Goal: Communication & Community: Participate in discussion

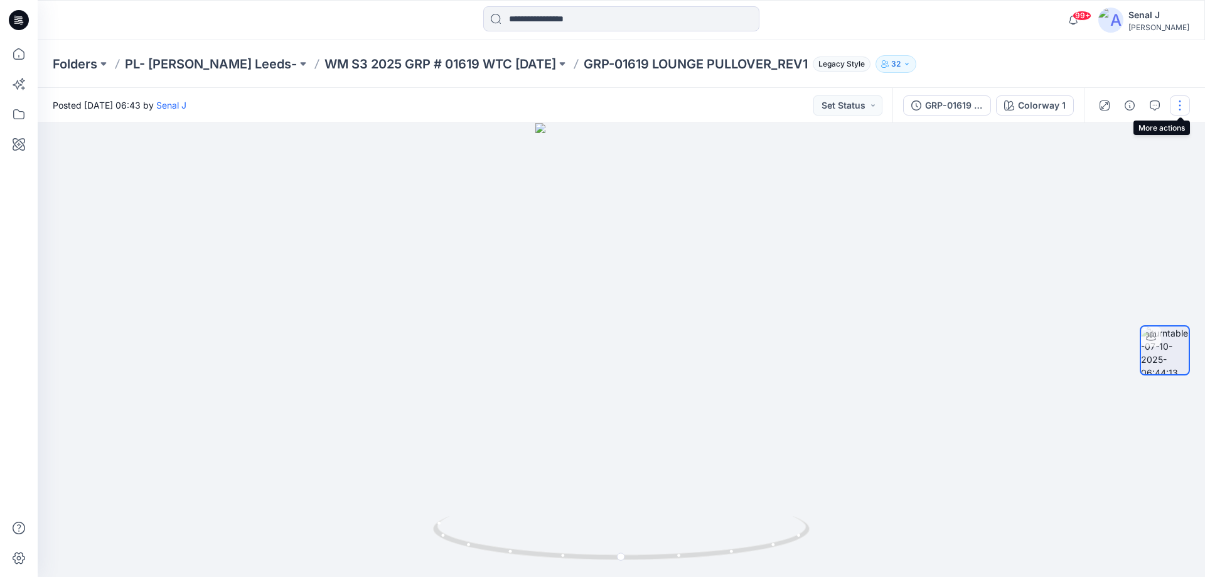
click at [1185, 107] on button "button" at bounding box center [1180, 105] width 20 height 20
click at [1117, 132] on button "Edit" at bounding box center [1128, 134] width 116 height 23
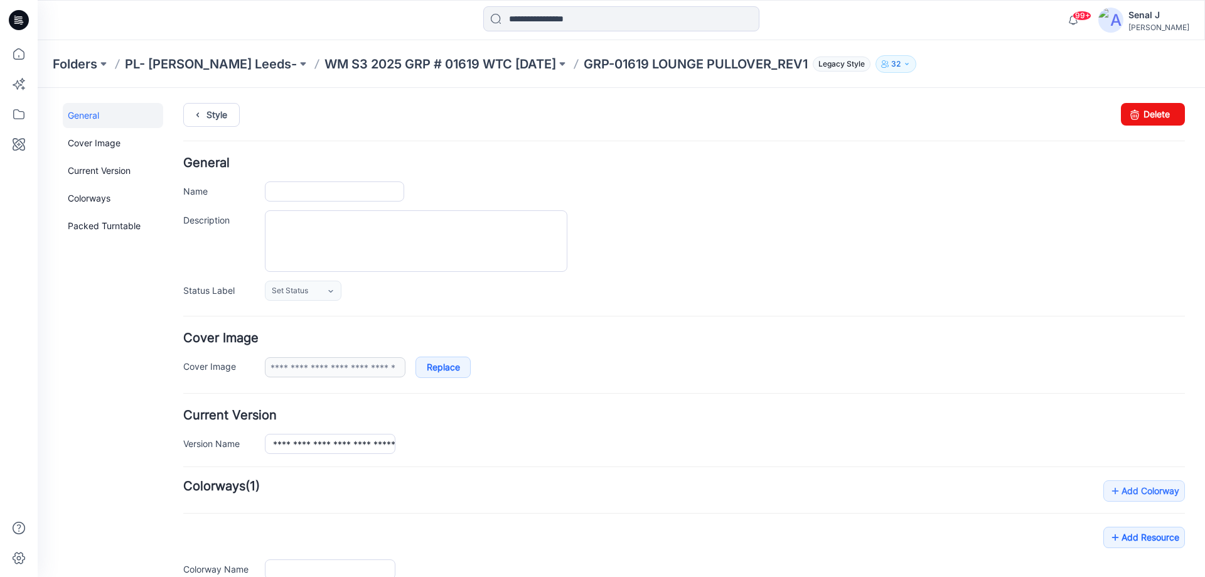
type input "**********"
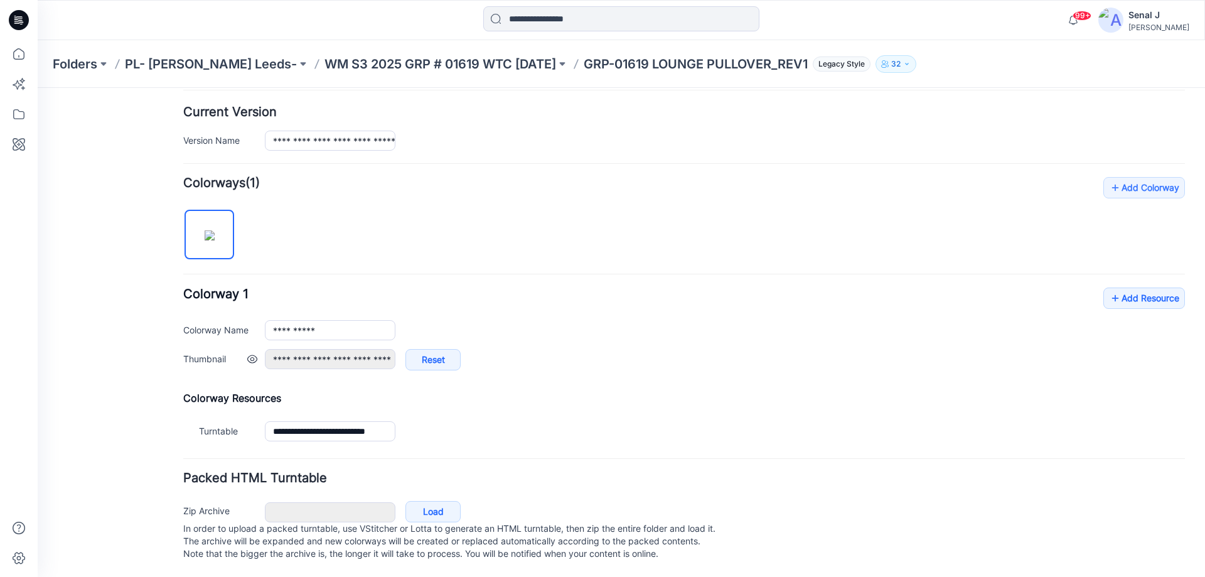
scroll to position [316, 0]
click at [1109, 288] on icon at bounding box center [1115, 298] width 13 height 20
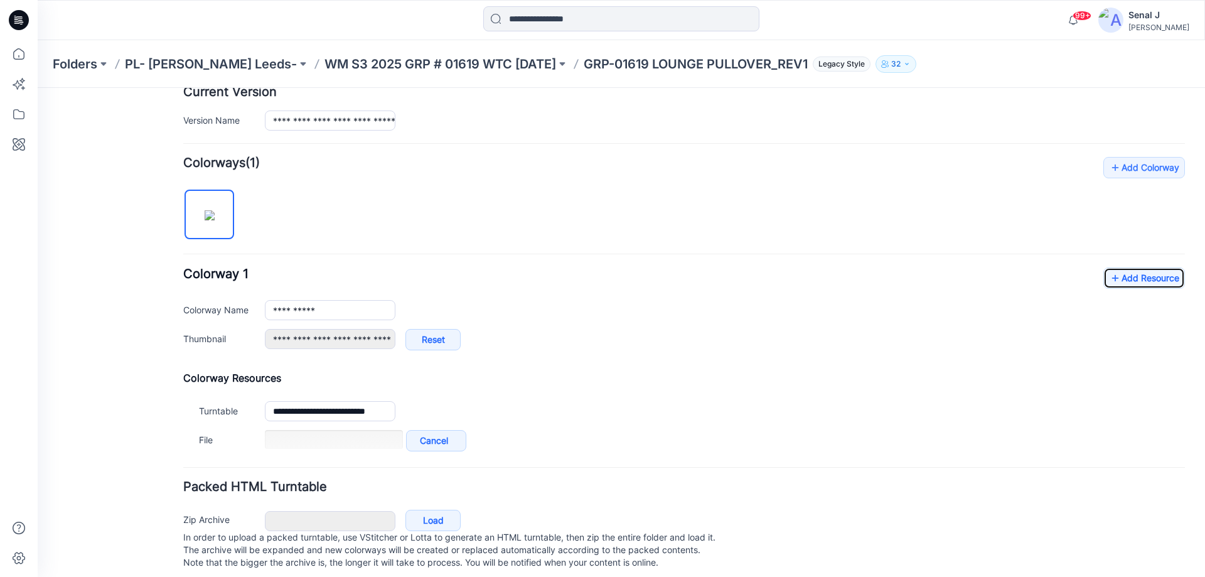
scroll to position [345, 0]
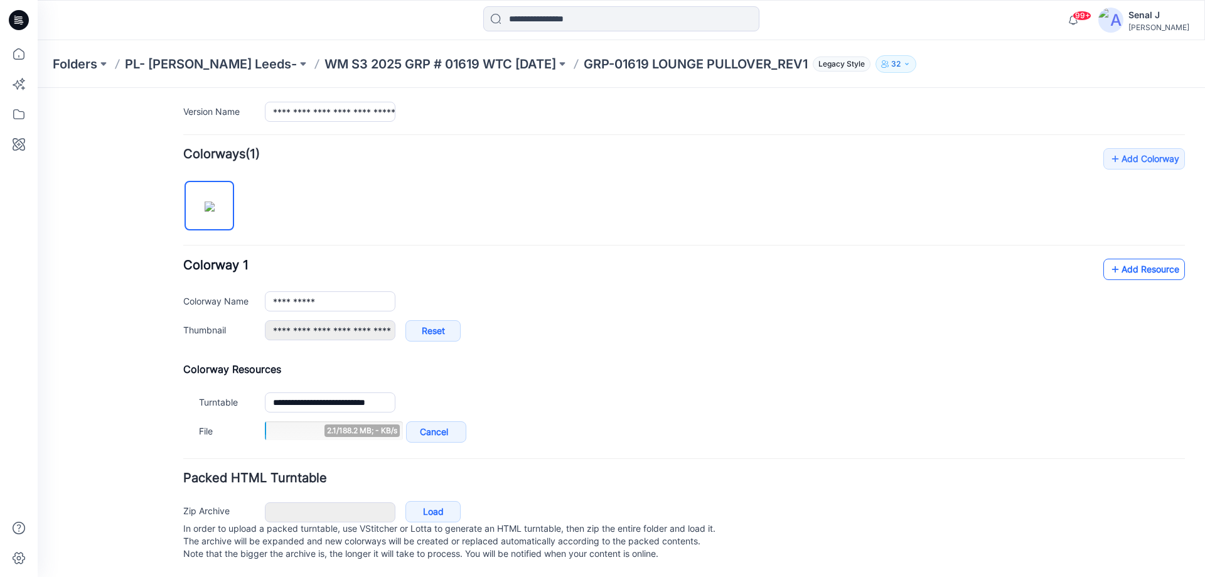
click at [1115, 259] on link "Add Resource" at bounding box center [1145, 269] width 82 height 21
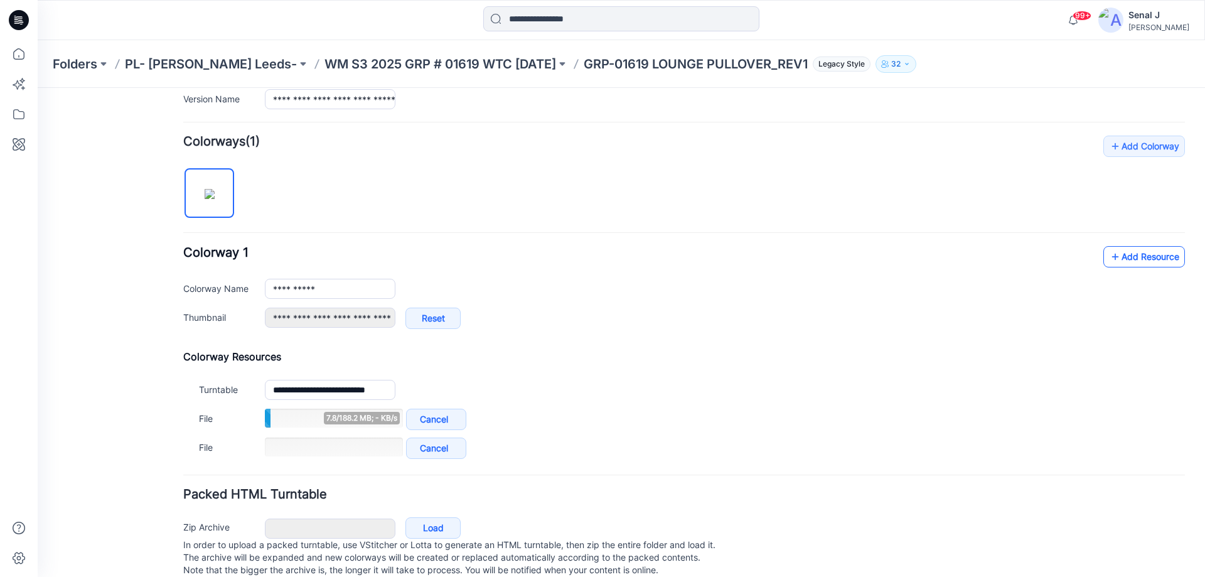
click at [1111, 257] on icon at bounding box center [1115, 257] width 13 height 20
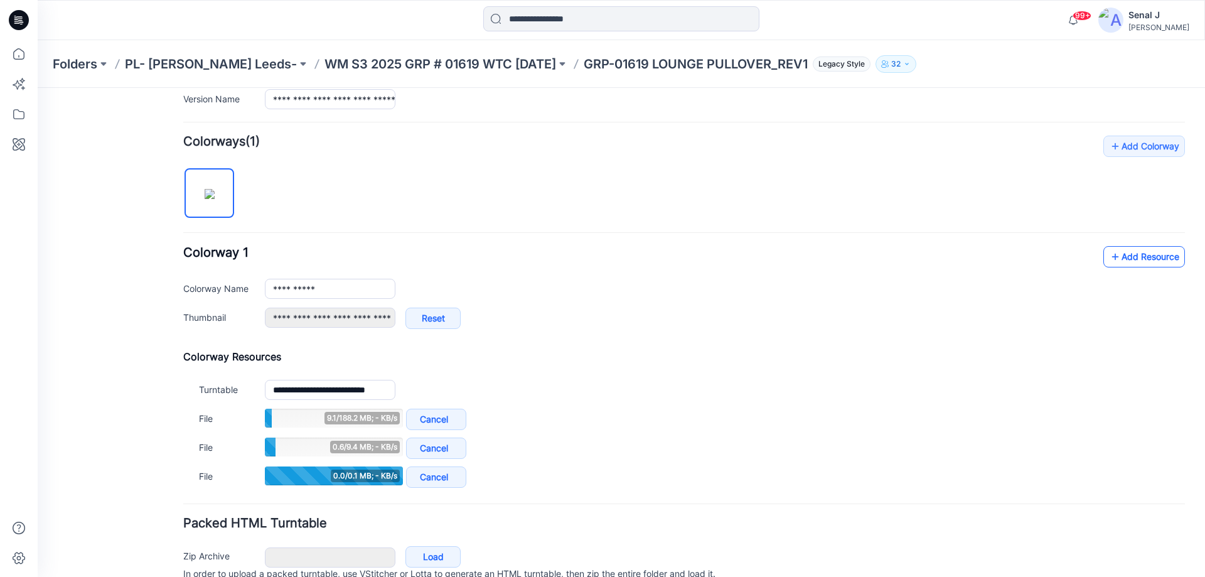
click at [1112, 255] on link "Add Resource" at bounding box center [1145, 256] width 82 height 21
click at [1127, 257] on link "Add Resource" at bounding box center [1145, 256] width 82 height 21
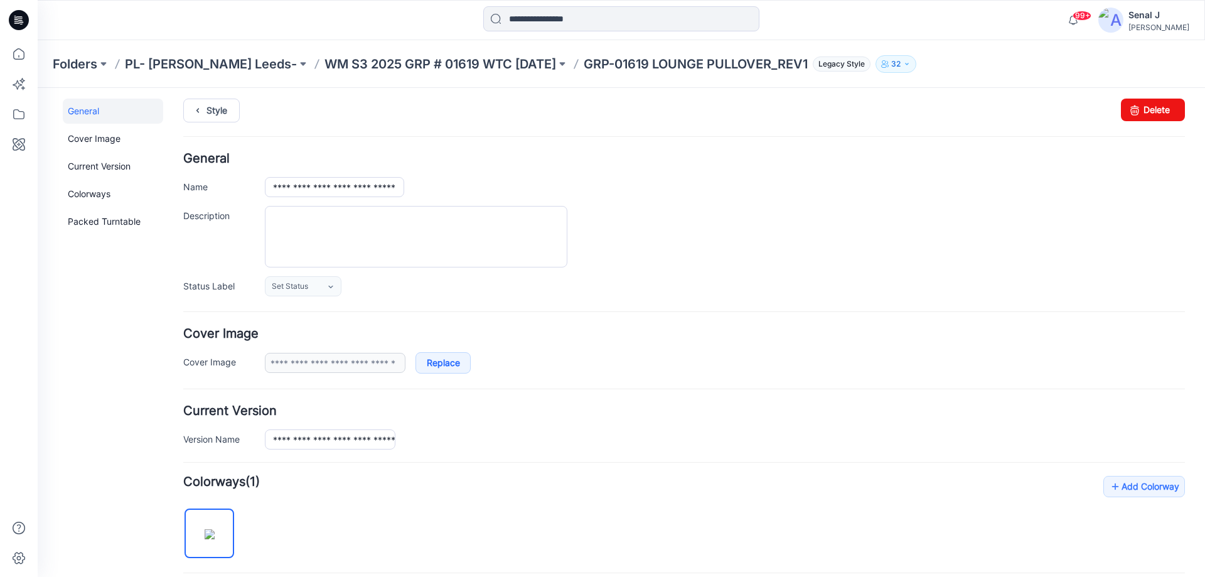
scroll to position [0, 0]
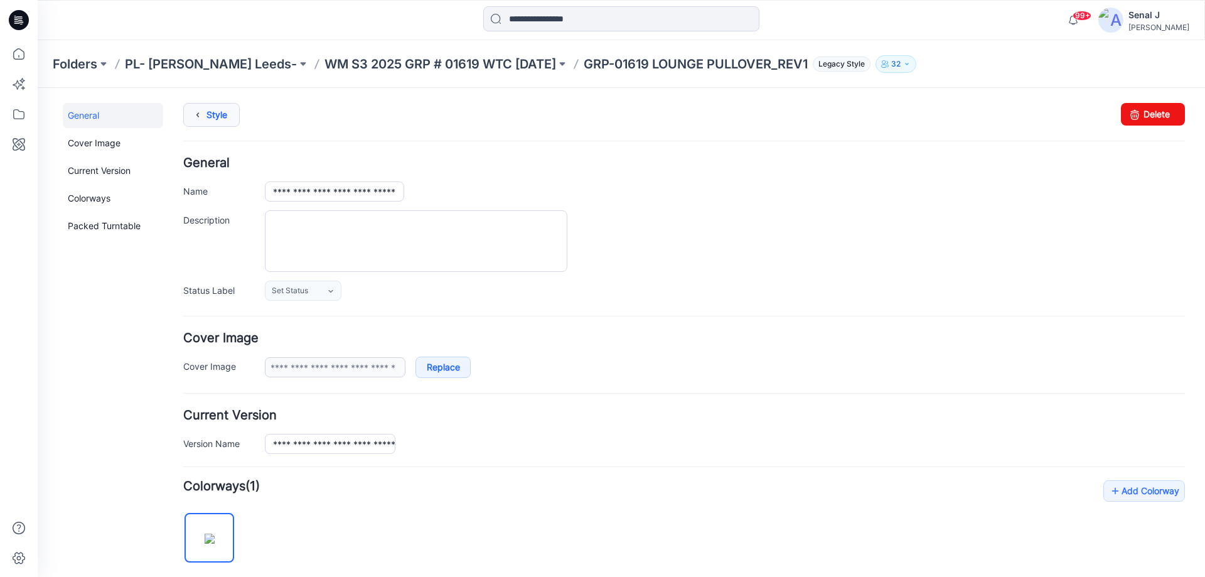
click at [207, 111] on link "Style" at bounding box center [211, 115] width 56 height 24
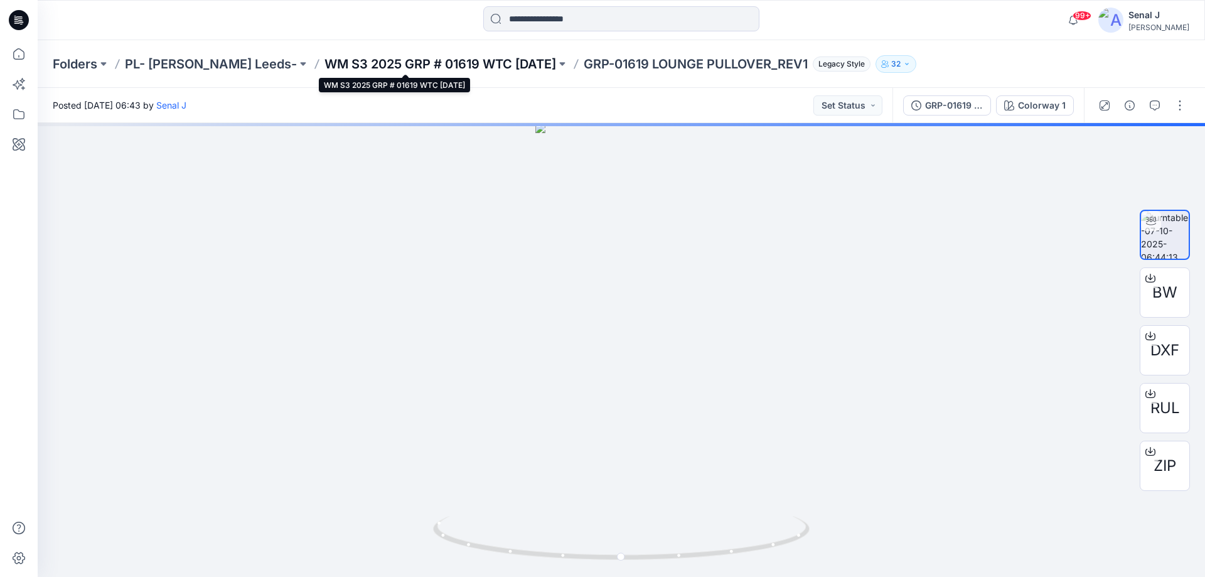
click at [401, 61] on p "WM S3 2025 GRP # 01619 WTC [DATE]" at bounding box center [441, 64] width 232 height 18
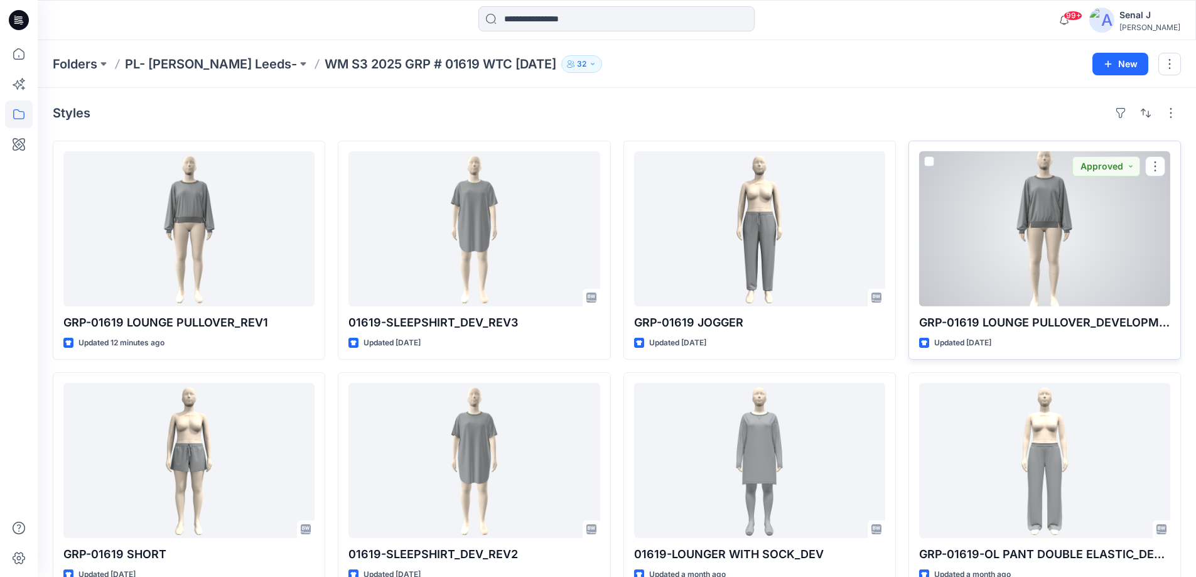
click at [1050, 239] on div at bounding box center [1044, 228] width 251 height 155
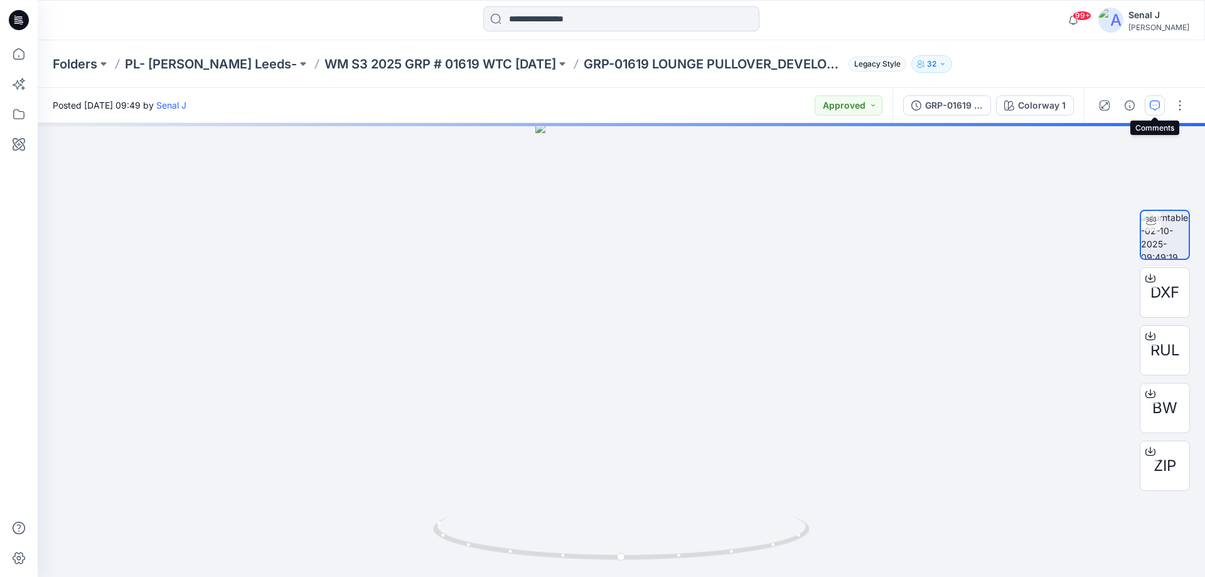
click at [1157, 102] on icon "button" at bounding box center [1155, 105] width 10 height 10
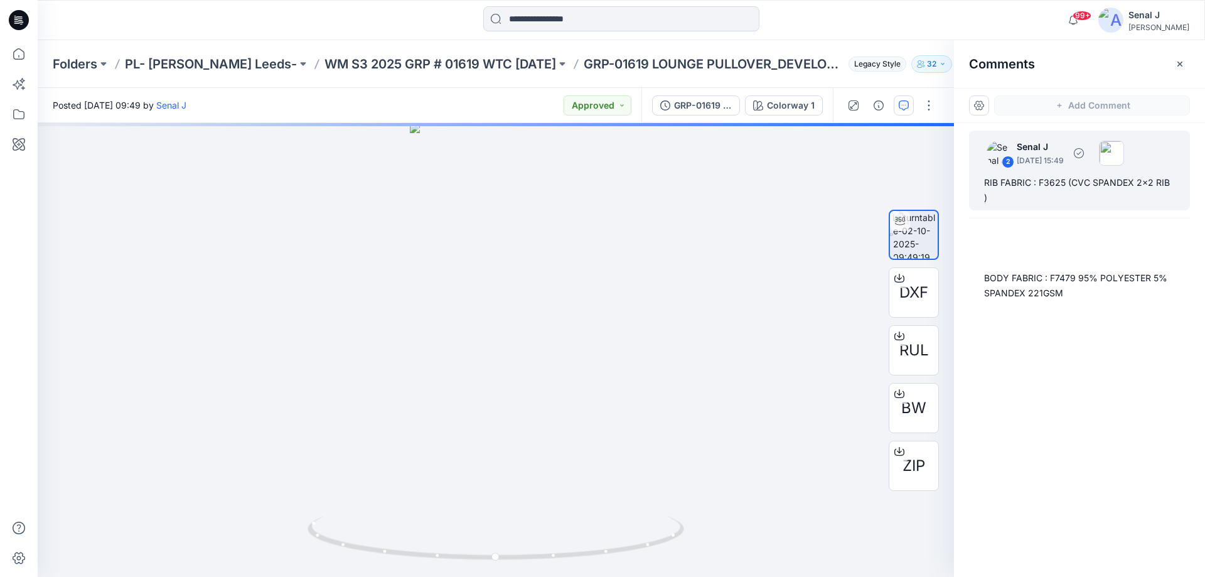
click at [1059, 177] on div "RIB FABRIC : F3625 (CVC SPANDEX 2x2 RIB )" at bounding box center [1079, 190] width 191 height 30
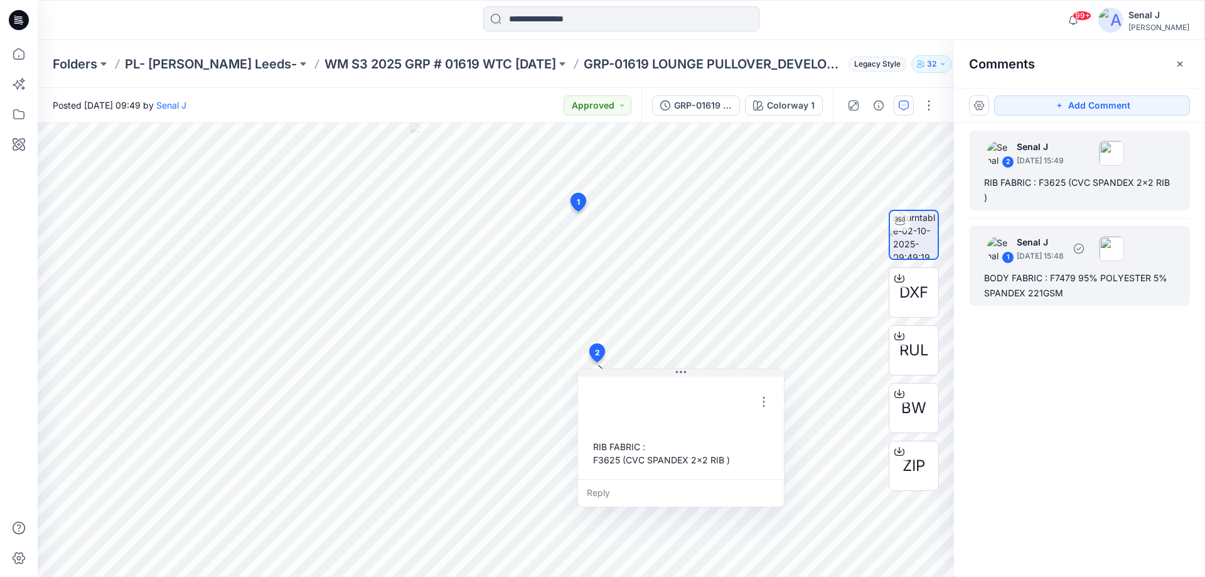
click at [1051, 271] on div "BODY FABRIC : F7479 95% POLYESTER 5% SPANDEX 221GSM" at bounding box center [1079, 286] width 191 height 30
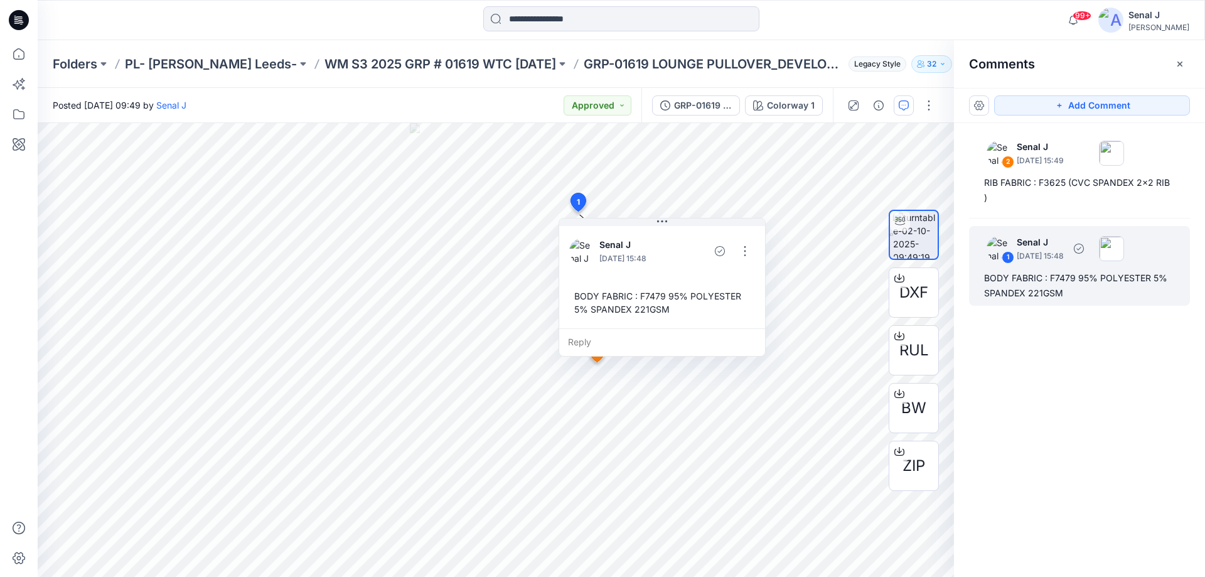
click at [1068, 279] on div "BODY FABRIC : F7479 95% POLYESTER 5% SPANDEX 221GSM" at bounding box center [1079, 286] width 191 height 30
drag, startPoint x: 1068, startPoint y: 279, endPoint x: 989, endPoint y: 267, distance: 79.9
click at [989, 271] on div "BODY FABRIC : F7479 95% POLYESTER 5% SPANDEX 221GSM" at bounding box center [1079, 286] width 191 height 30
copy div "BODY FABRIC : F7479 95% POLYESTER 5% SPANDEX 221GSM"
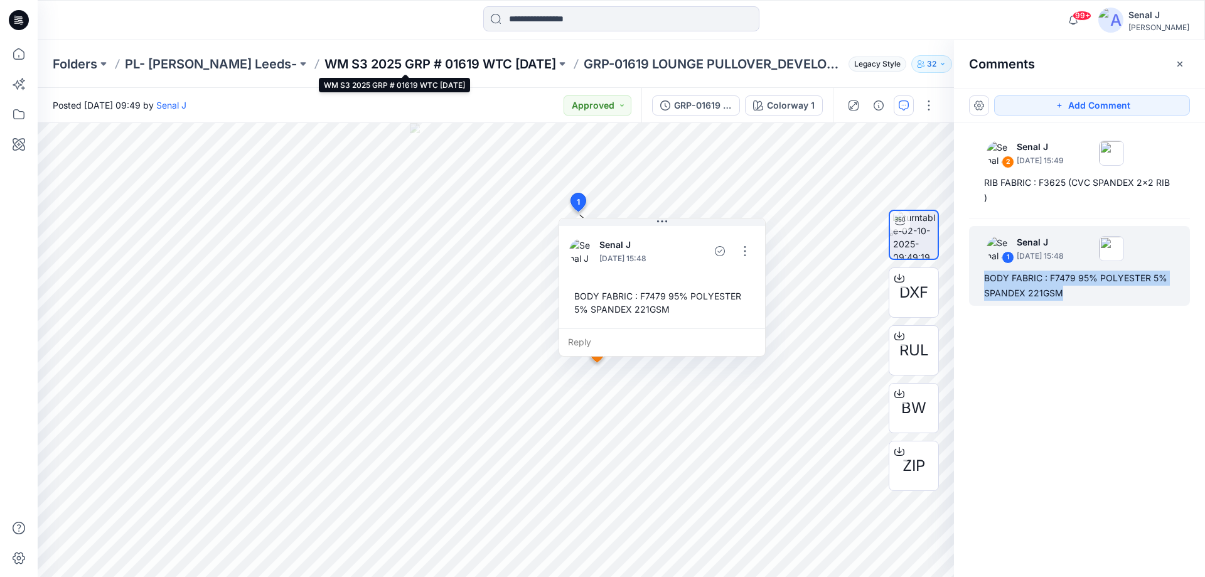
click at [471, 64] on p "WM S3 2025 GRP # 01619 WTC [DATE]" at bounding box center [441, 64] width 232 height 18
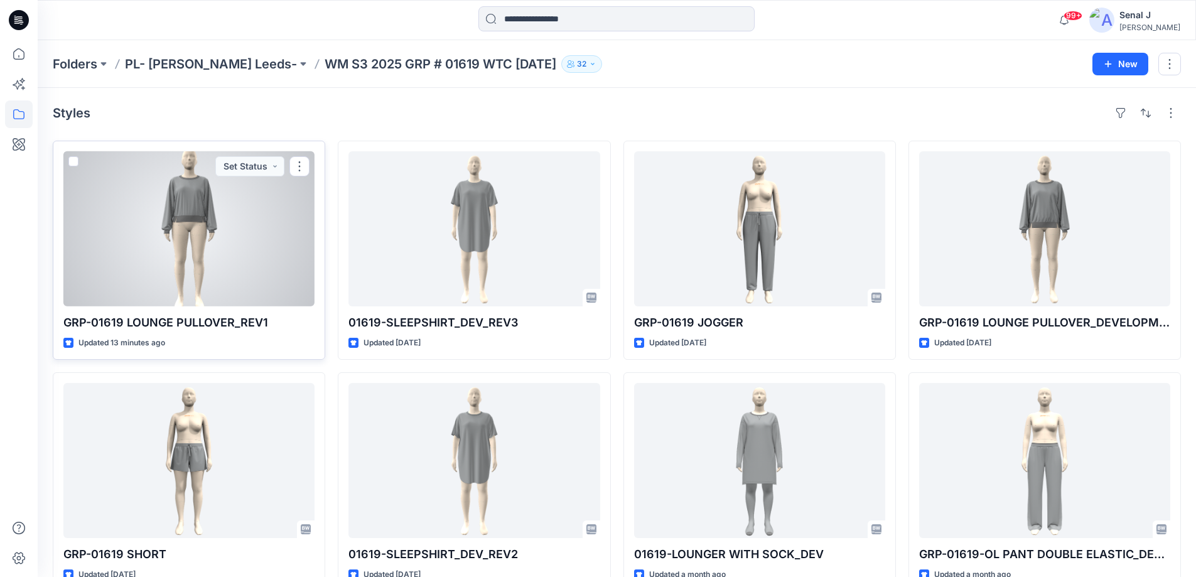
click at [186, 199] on div at bounding box center [188, 228] width 251 height 155
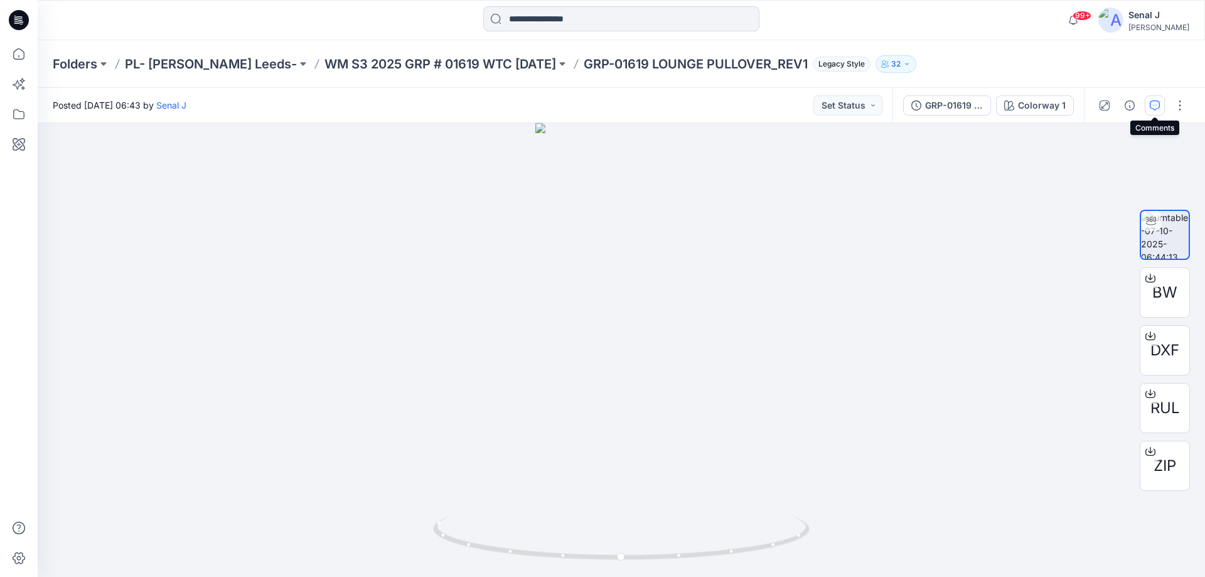
click at [1154, 107] on icon "button" at bounding box center [1155, 105] width 10 height 10
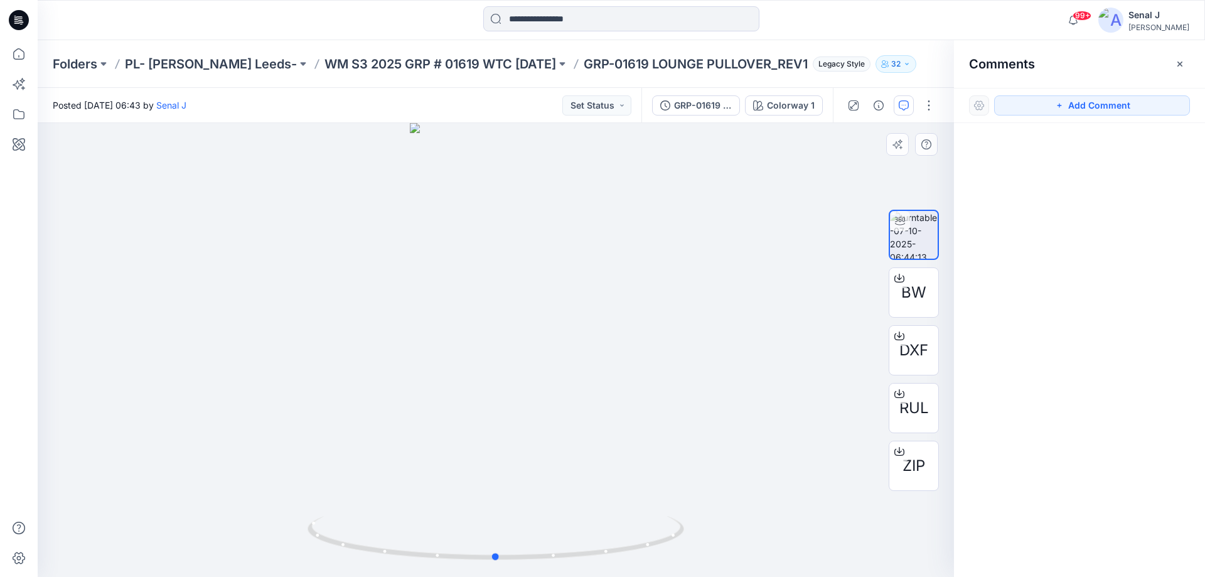
click at [613, 225] on div at bounding box center [496, 350] width 917 height 454
click at [1078, 101] on button "Add Comment" at bounding box center [1092, 105] width 196 height 20
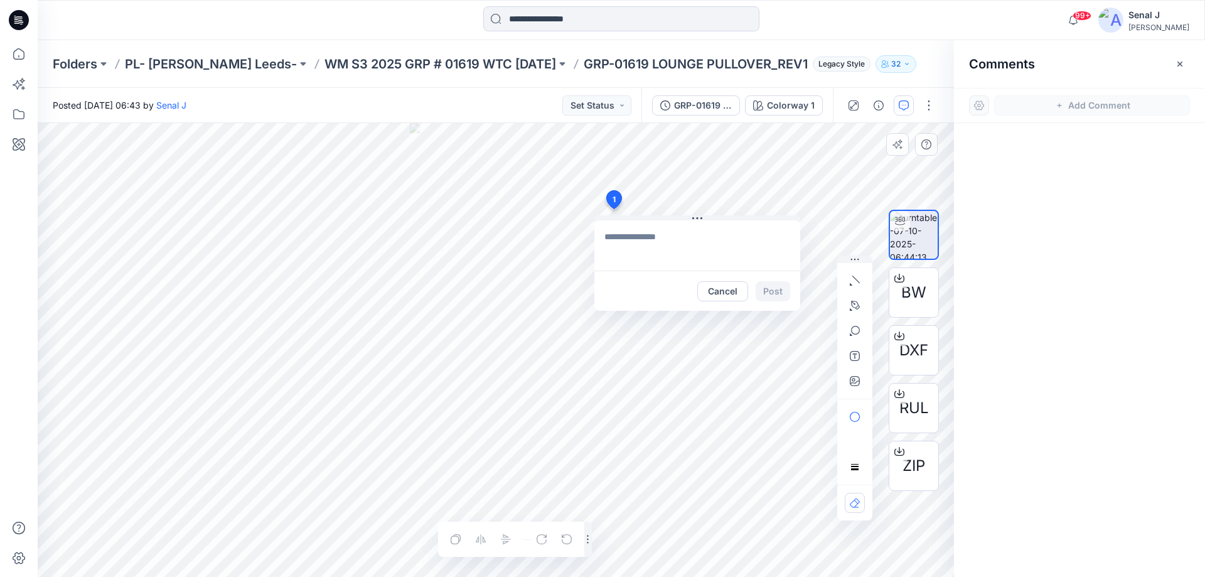
click at [613, 209] on div "1 Cancel Post Layer 1" at bounding box center [496, 350] width 917 height 454
type textarea "**********"
click at [770, 290] on button "Post" at bounding box center [773, 291] width 35 height 20
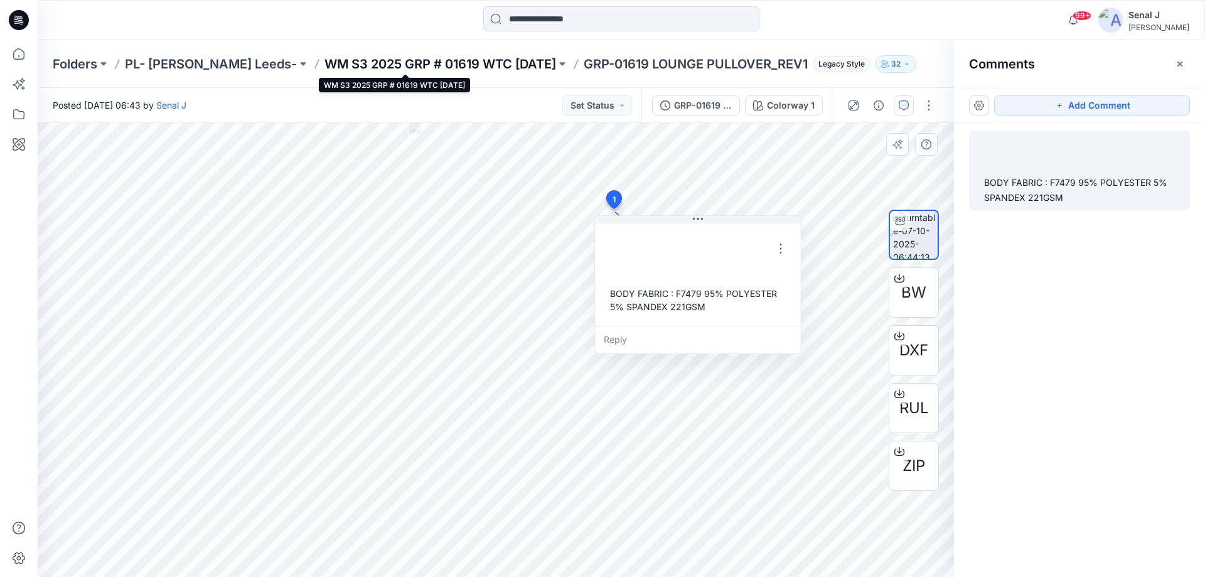
click at [384, 67] on p "WM S3 2025 GRP # 01619 WTC [DATE]" at bounding box center [441, 64] width 232 height 18
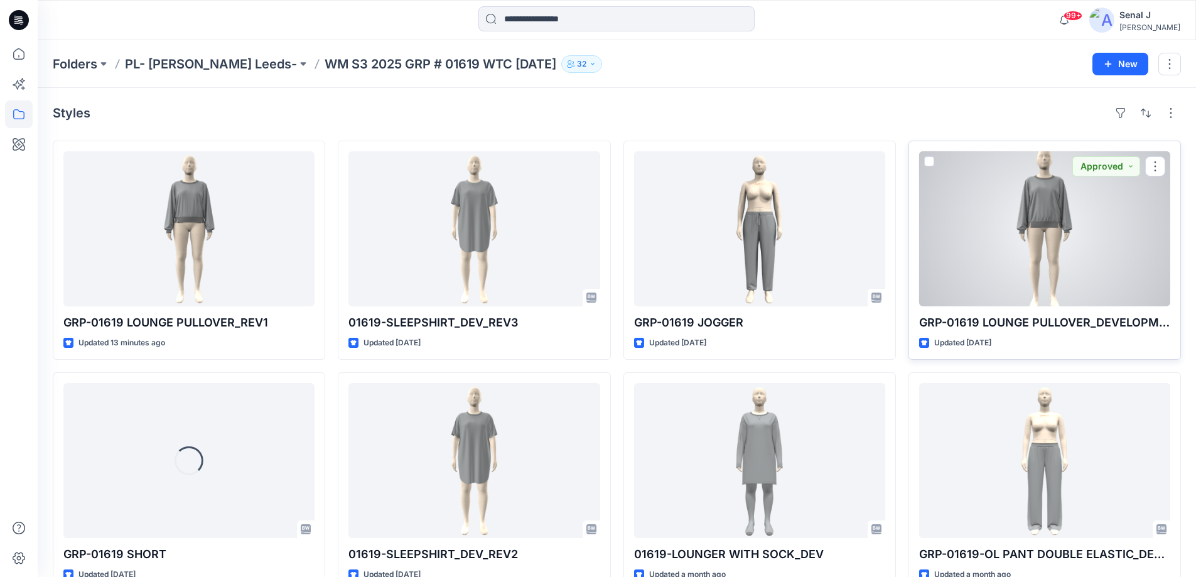
click at [1085, 237] on div at bounding box center [1044, 228] width 251 height 155
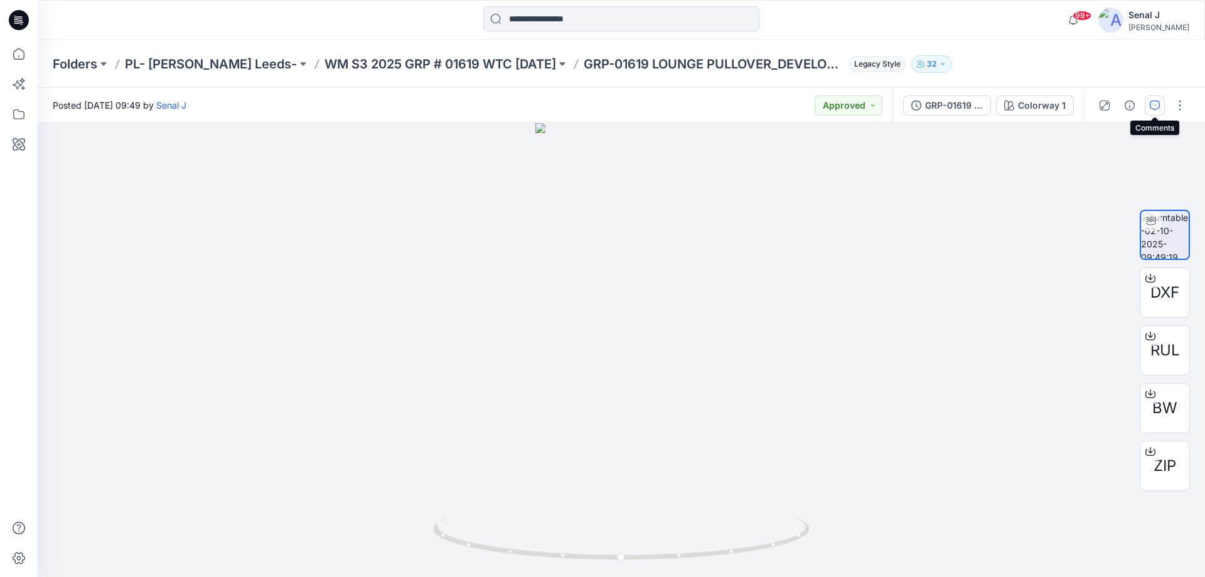
click at [1158, 104] on icon "button" at bounding box center [1155, 105] width 10 height 10
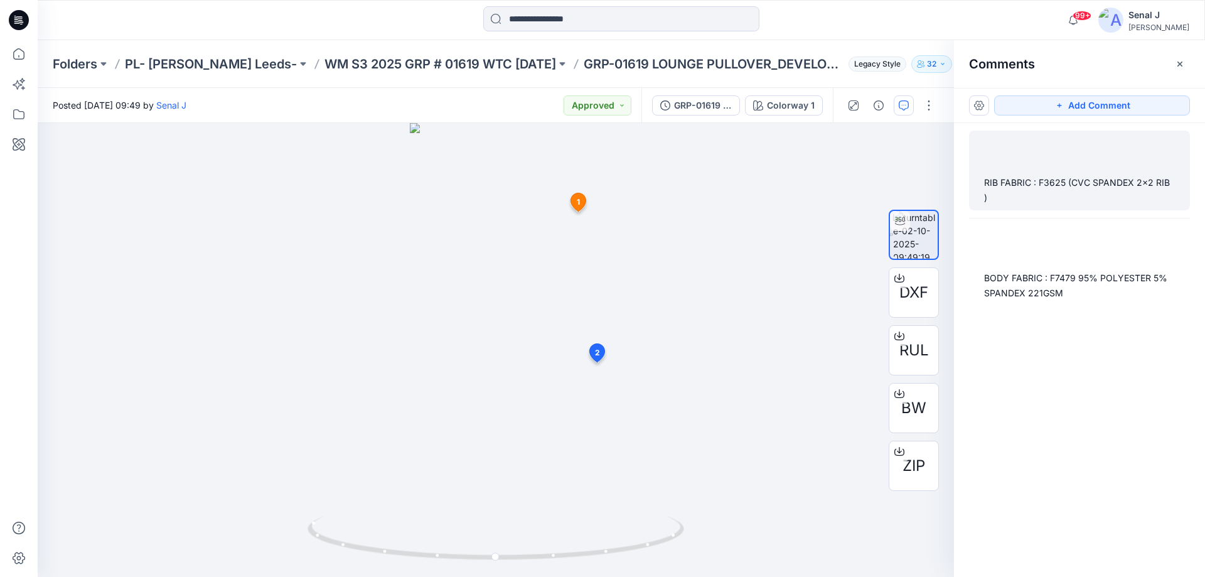
click at [1099, 183] on div "RIB FABRIC : F3625 (CVC SPANDEX 2x2 RIB )" at bounding box center [1079, 190] width 191 height 30
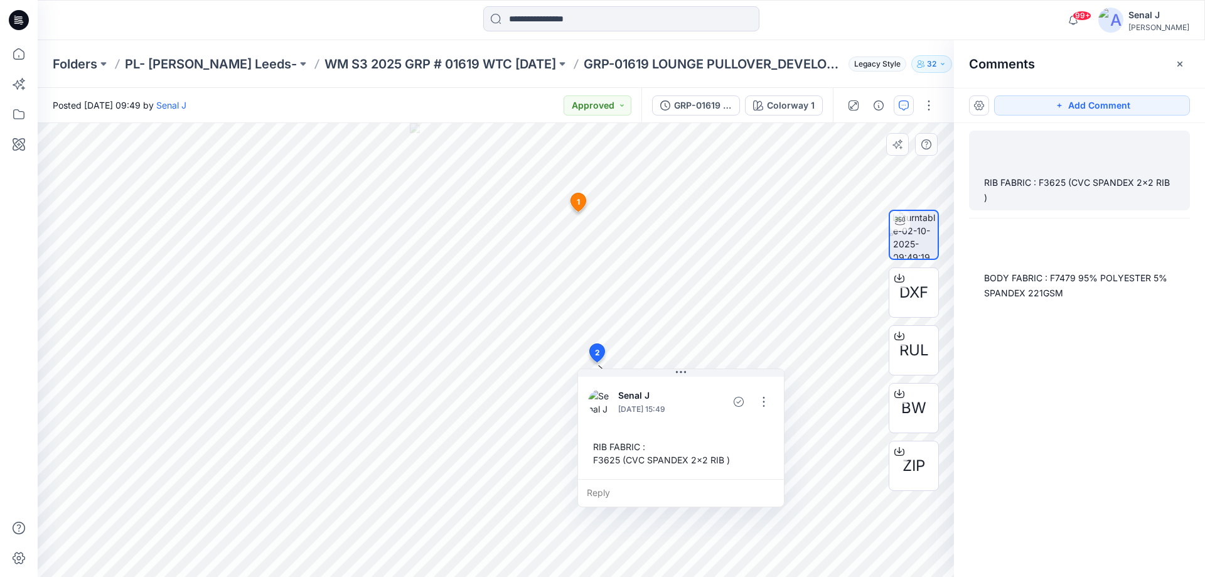
click at [643, 463] on div "RIB FABRIC : F3625 (CVC SPANDEX 2x2 RIB )" at bounding box center [681, 453] width 186 height 36
drag, startPoint x: 643, startPoint y: 463, endPoint x: 655, endPoint y: 461, distance: 12.1
click at [643, 462] on div "RIB FABRIC : F3625 (CVC SPANDEX 2x2 RIB )" at bounding box center [681, 453] width 186 height 36
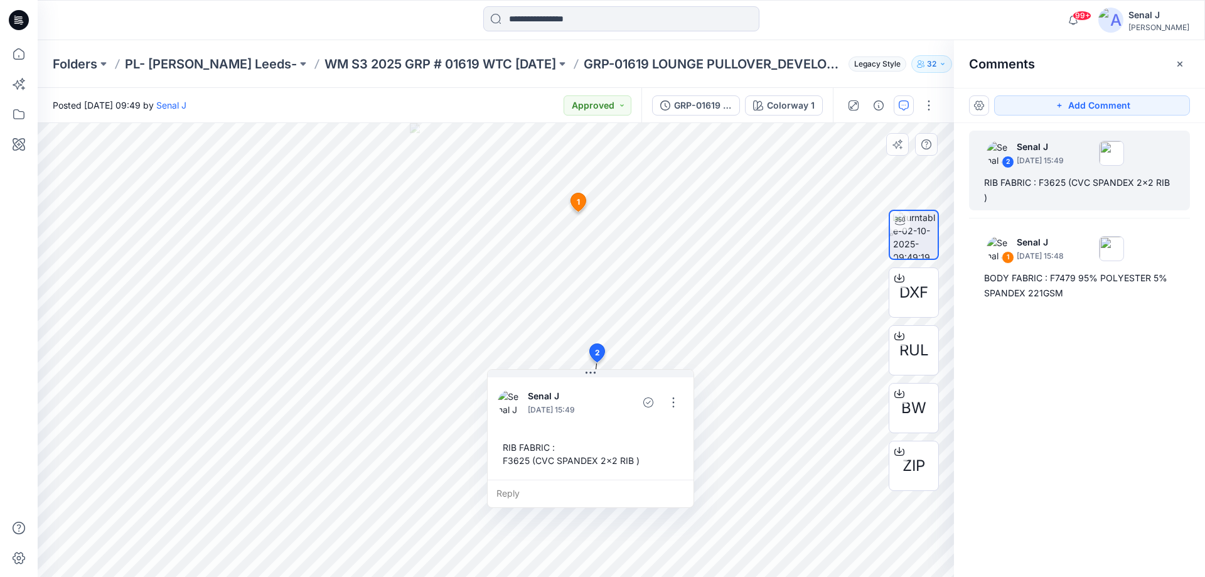
drag, startPoint x: 733, startPoint y: 460, endPoint x: 642, endPoint y: 460, distance: 90.4
click at [642, 460] on div "RIB FABRIC : F3625 (CVC SPANDEX 2x2 RIB )" at bounding box center [591, 454] width 186 height 36
click at [506, 447] on div "RIB FABRIC : F3625 (CVC SPANDEX 2x2 RIB )" at bounding box center [591, 454] width 186 height 36
drag, startPoint x: 506, startPoint y: 447, endPoint x: 655, endPoint y: 464, distance: 149.7
click at [655, 464] on div "RIB FABRIC : F3625 (CVC SPANDEX 2x2 RIB )" at bounding box center [591, 454] width 186 height 36
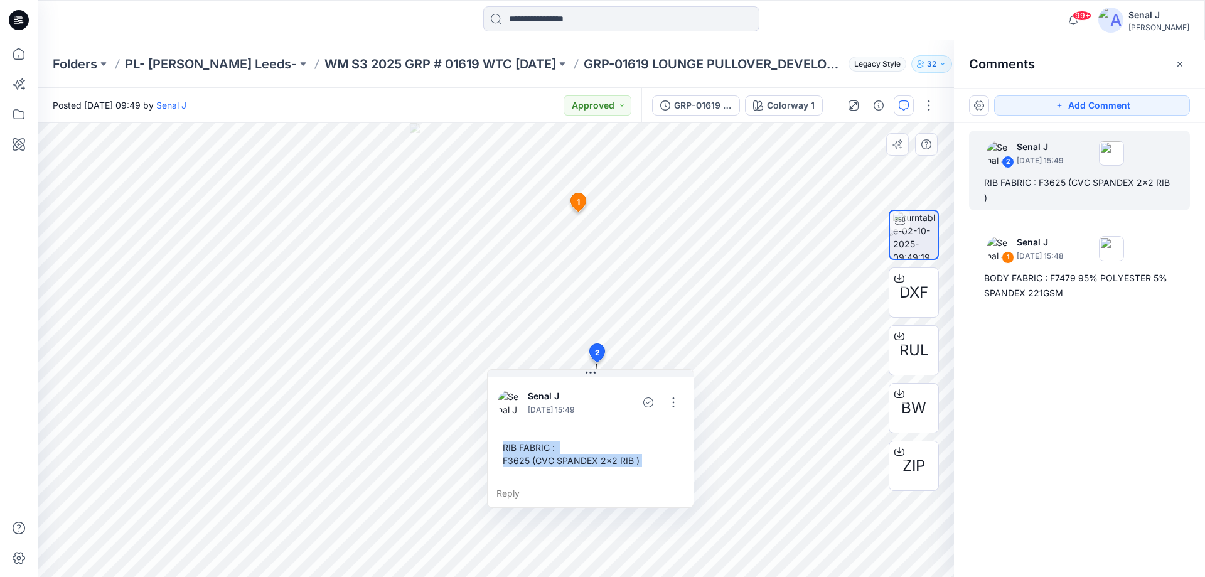
copy div "RIB FABRIC : F3625 (CVC SPANDEX 2x2 RIB ) Reply Layer 1"
click at [340, 67] on p "WM S3 2025 GRP # 01619 WTC [DATE]" at bounding box center [441, 64] width 232 height 18
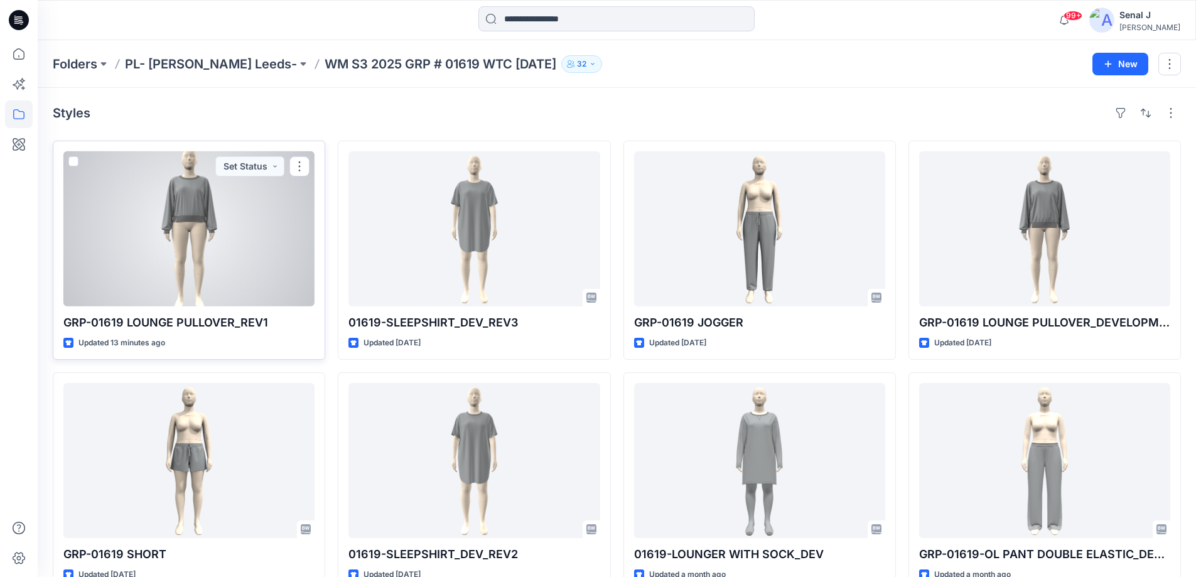
click at [203, 220] on div at bounding box center [188, 228] width 251 height 155
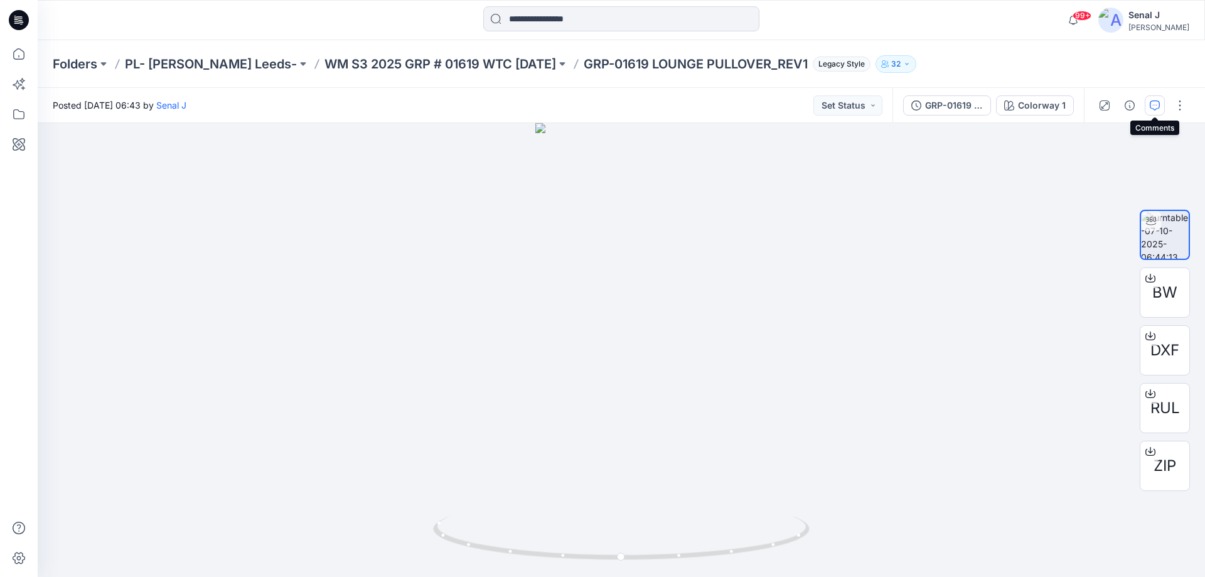
click at [1160, 106] on button "button" at bounding box center [1155, 105] width 20 height 20
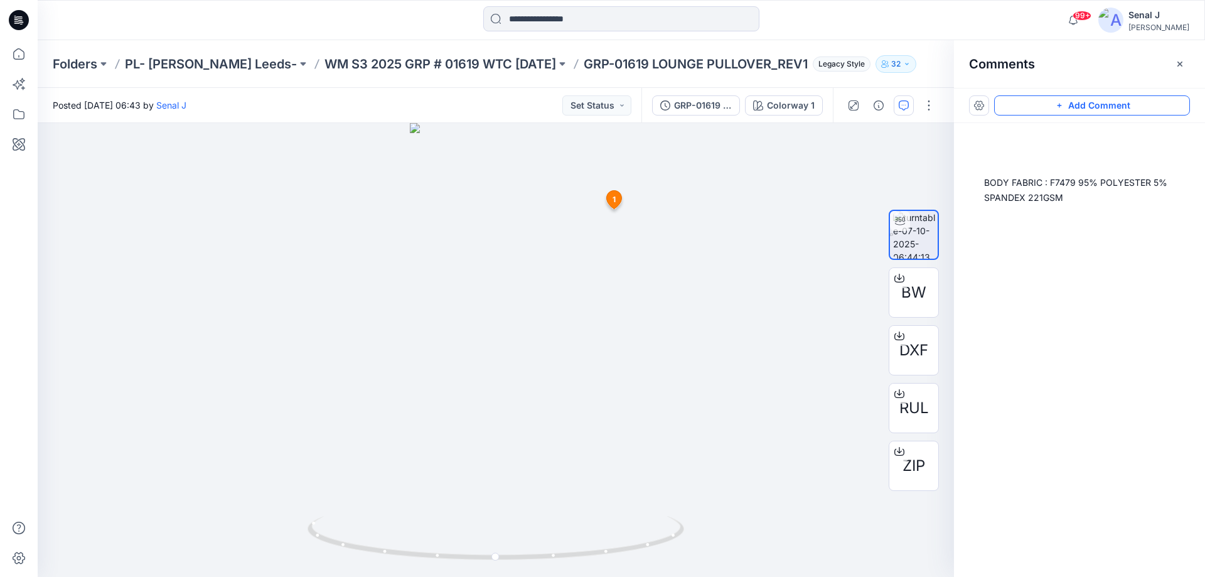
click at [1116, 109] on button "Add Comment" at bounding box center [1092, 105] width 196 height 20
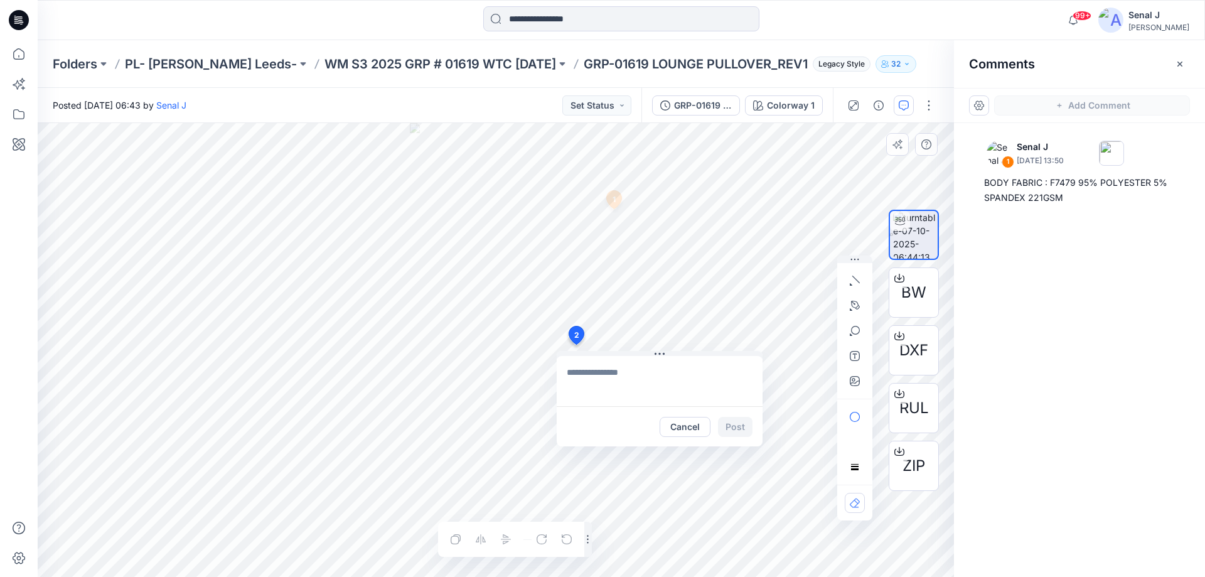
click at [576, 344] on div "2 Cancel Post 1 Senal J October 07, 2025 13:50 BODY FABRIC : F7479 95% POLYESTE…" at bounding box center [496, 350] width 917 height 454
type textarea "**********"
click at [744, 429] on button "Post" at bounding box center [735, 427] width 35 height 20
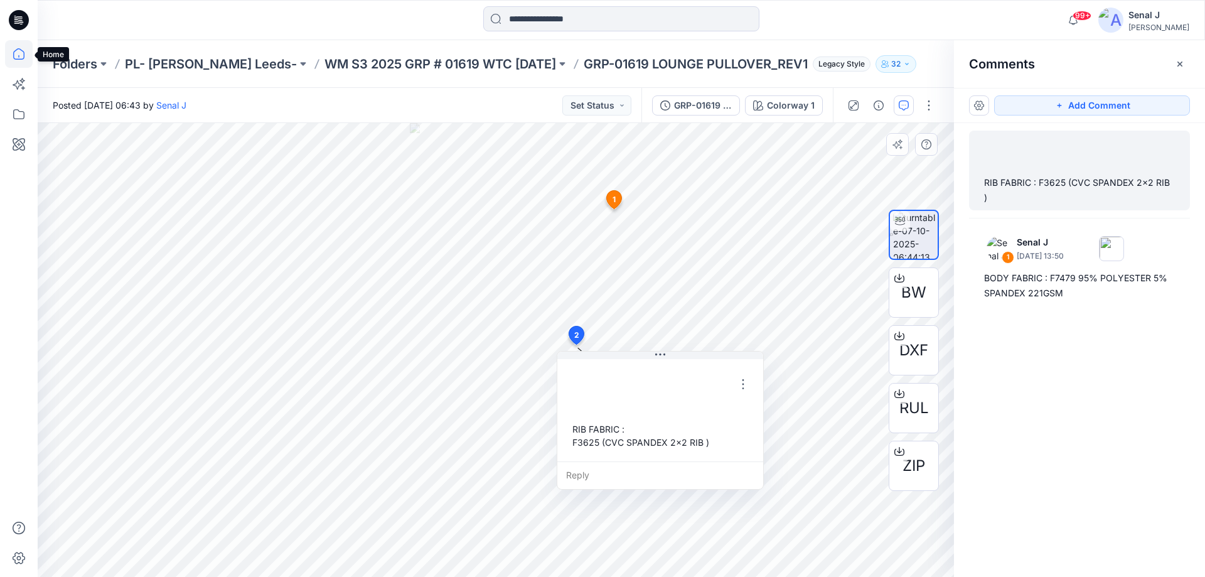
click at [13, 54] on icon at bounding box center [19, 54] width 28 height 28
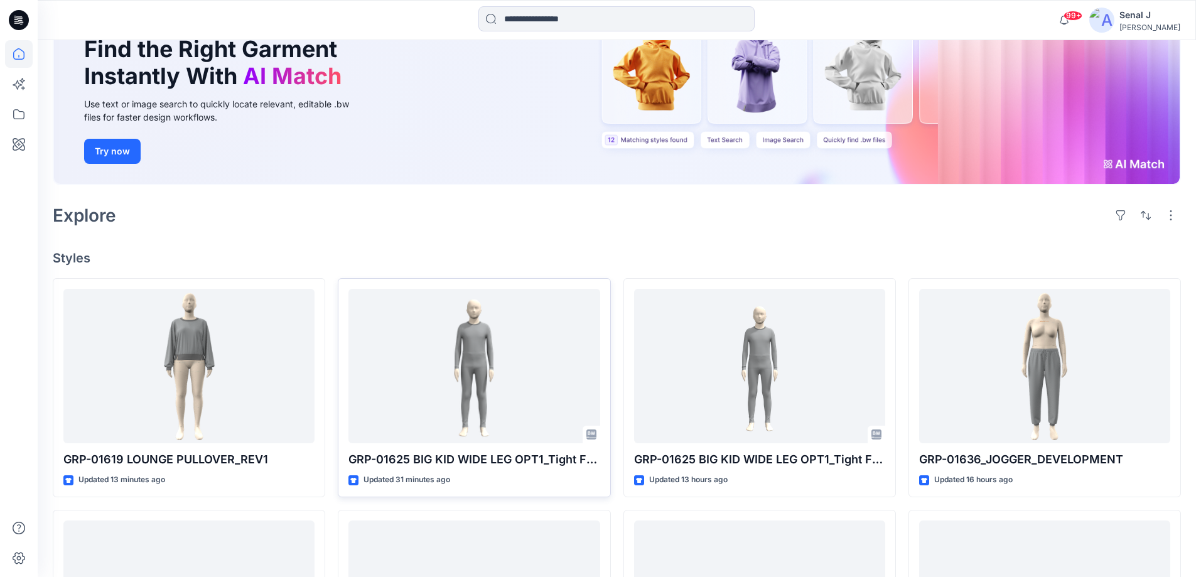
scroll to position [251, 0]
